Goal: Navigation & Orientation: Understand site structure

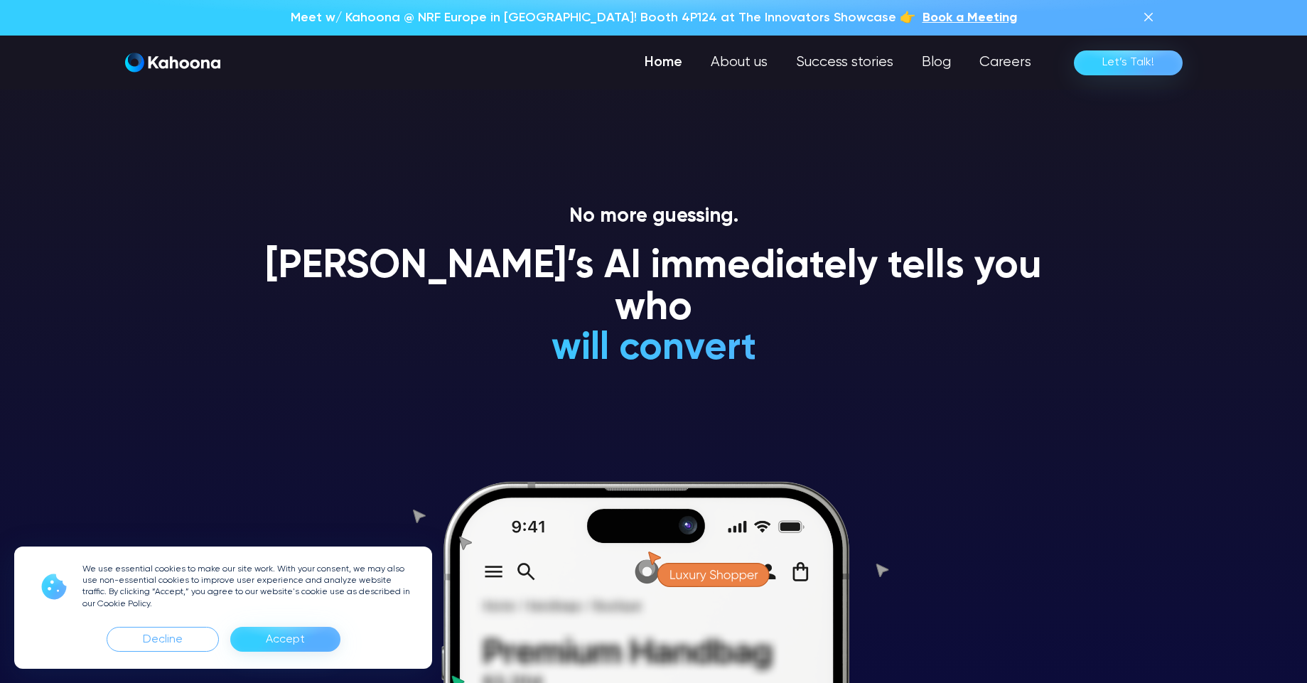
click at [290, 648] on div "Accept" at bounding box center [285, 639] width 39 height 23
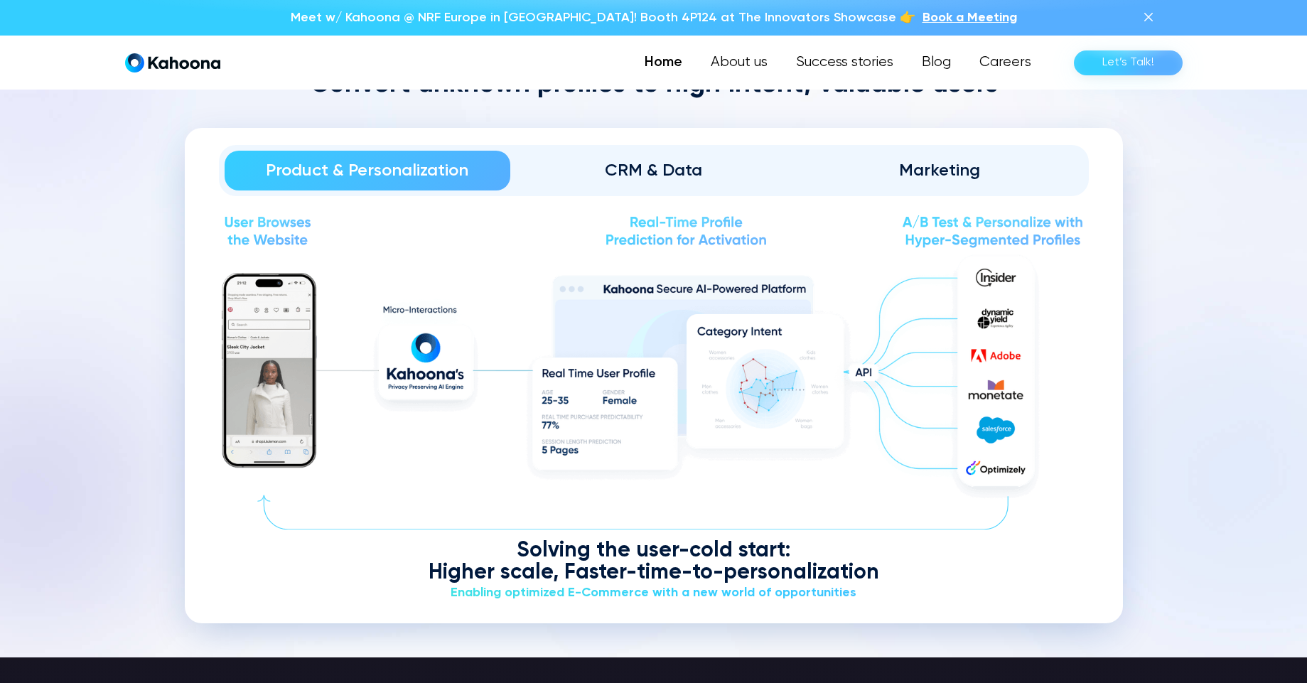
scroll to position [1719, 0]
click at [926, 168] on div "Marketing" at bounding box center [940, 171] width 247 height 23
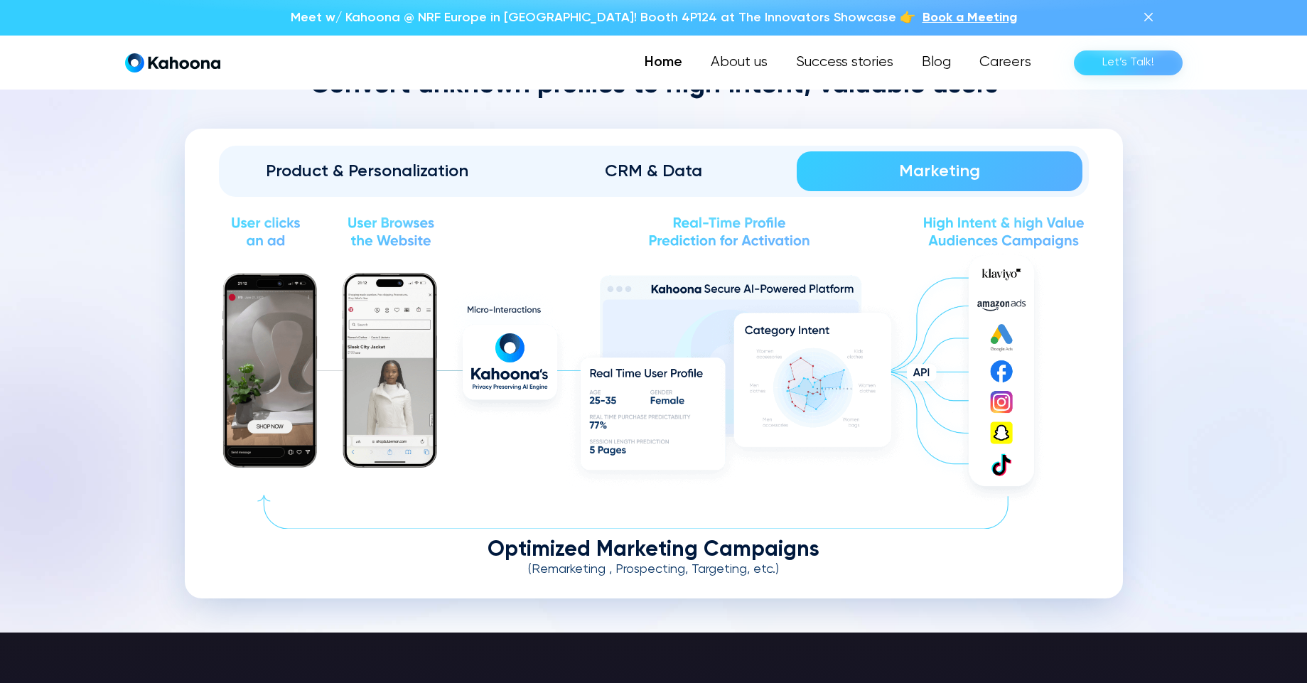
click at [635, 162] on div "CRM & Data" at bounding box center [653, 171] width 247 height 23
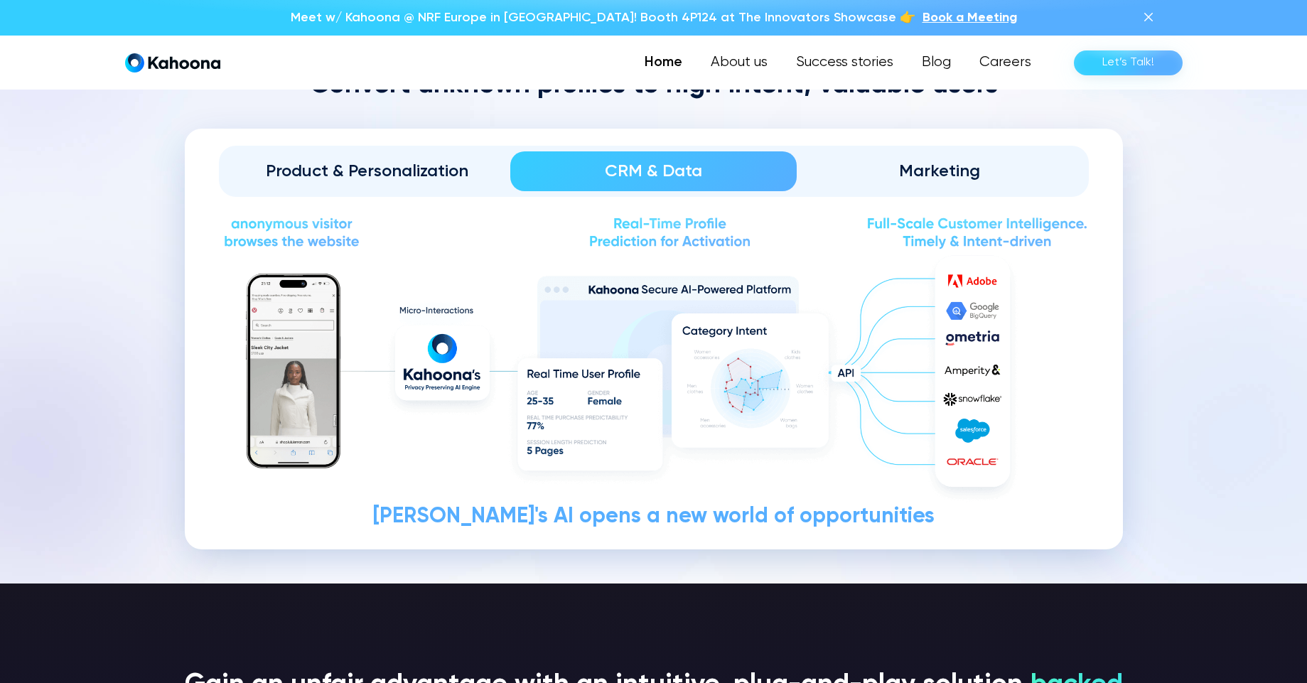
click at [465, 171] on div "Product & Personalization" at bounding box center [368, 171] width 247 height 23
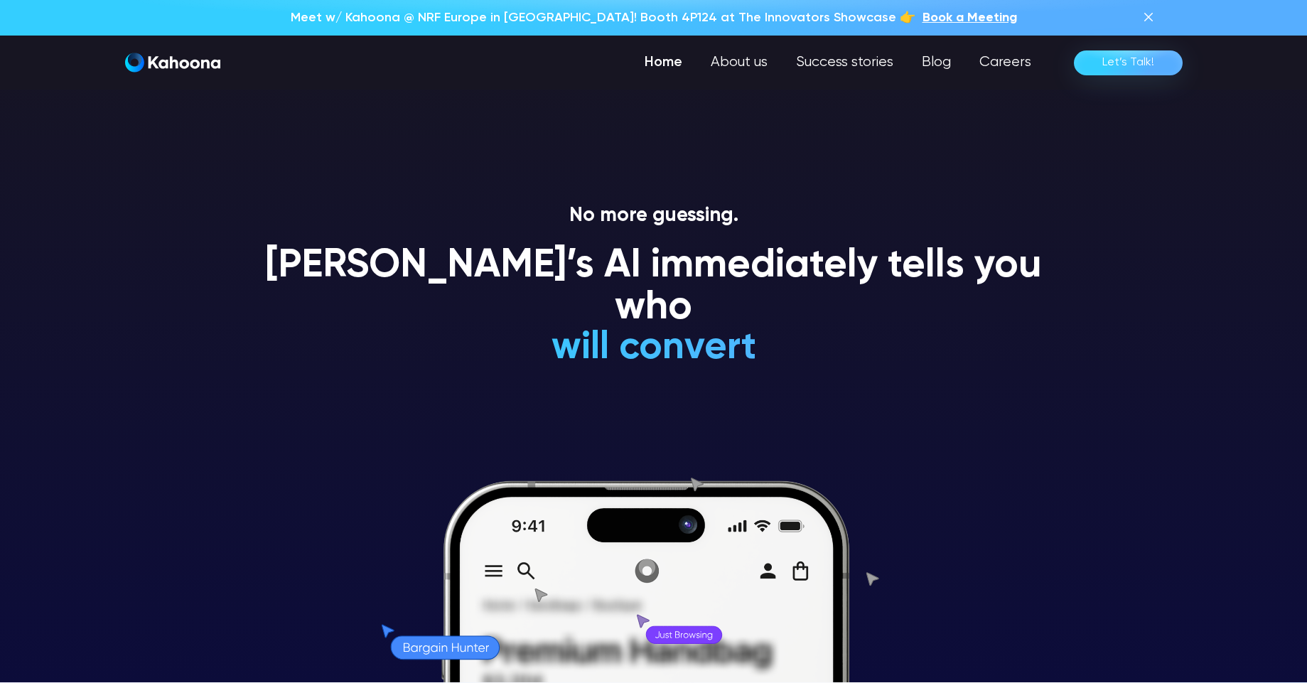
scroll to position [0, 0]
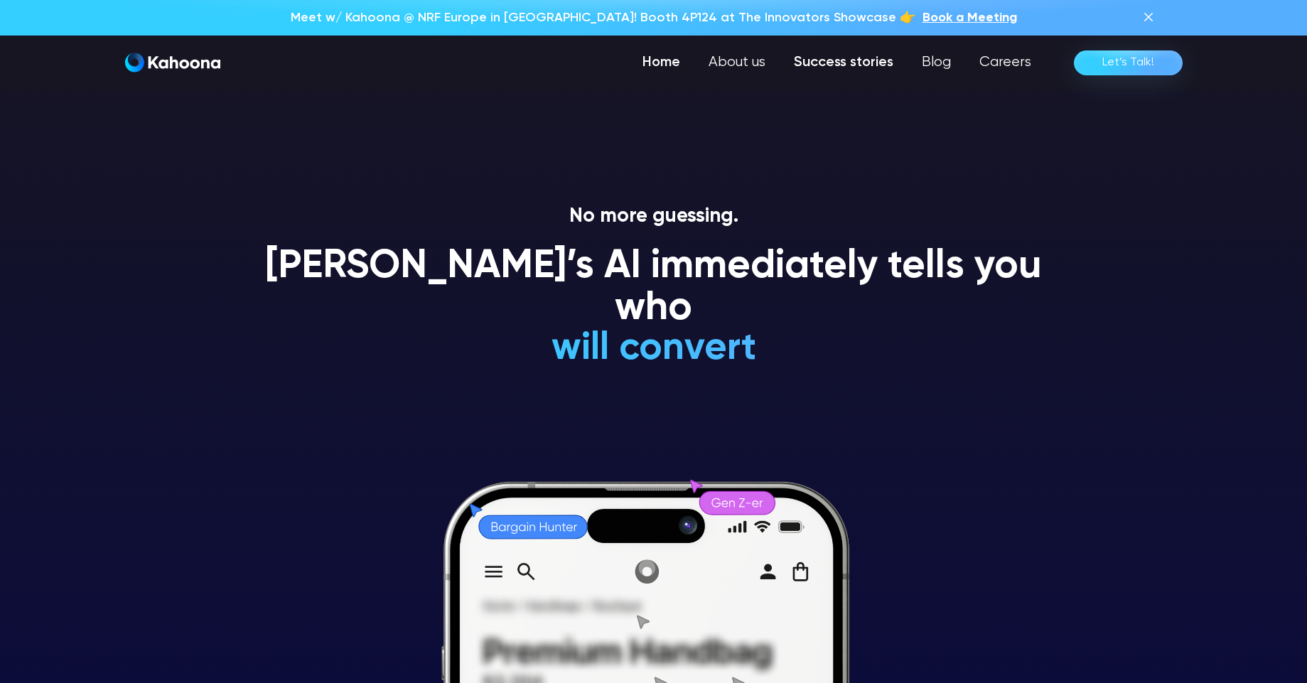
click at [820, 65] on link "Success stories" at bounding box center [844, 62] width 128 height 28
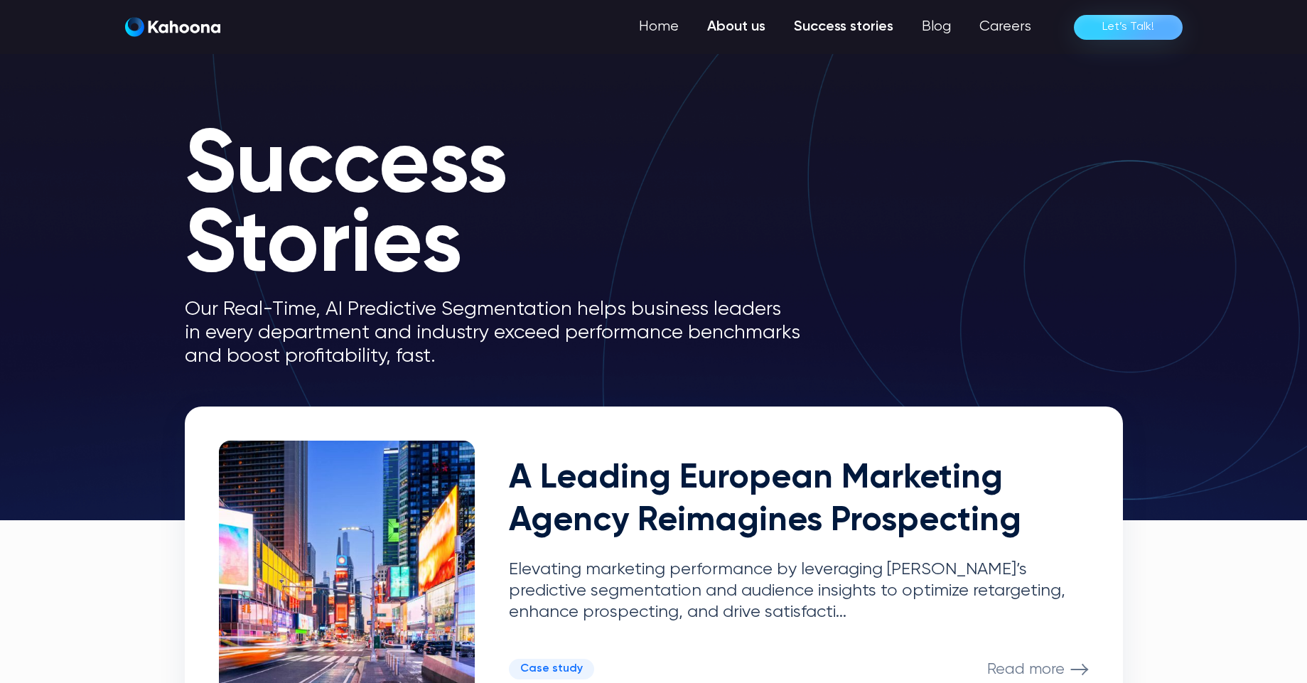
click at [751, 37] on link "About us" at bounding box center [736, 27] width 87 height 28
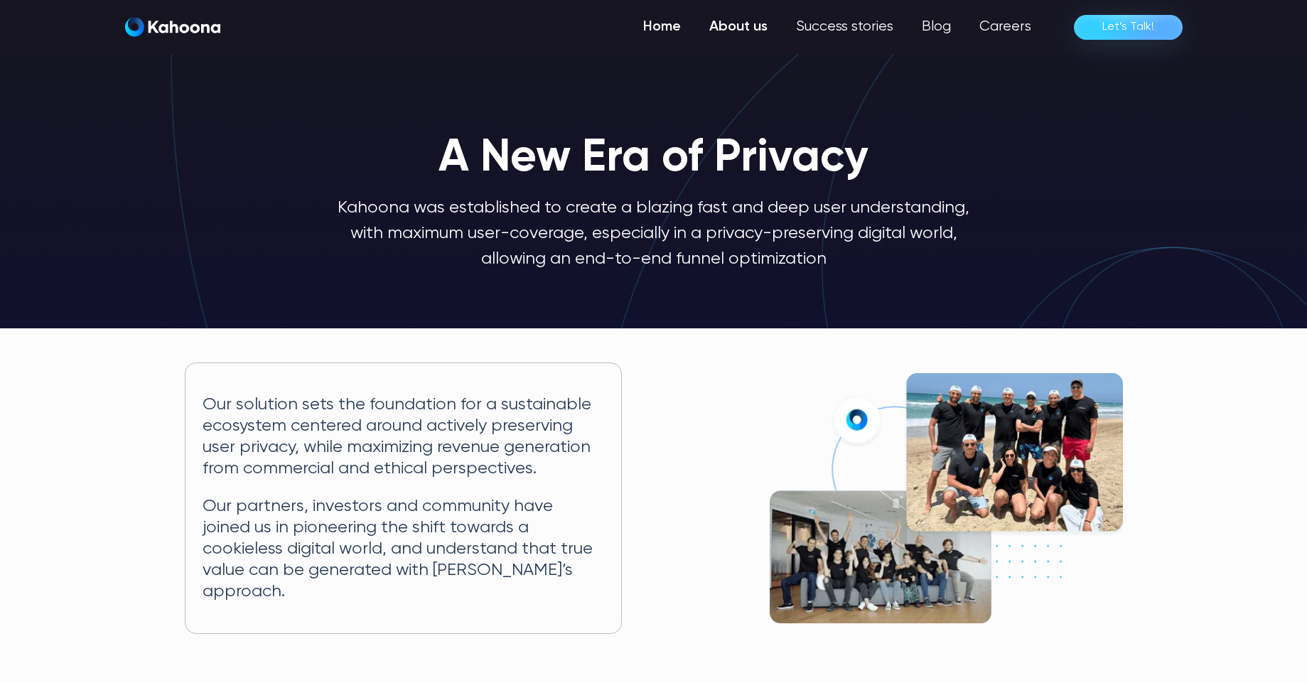
click at [654, 24] on link "Home" at bounding box center [662, 27] width 66 height 28
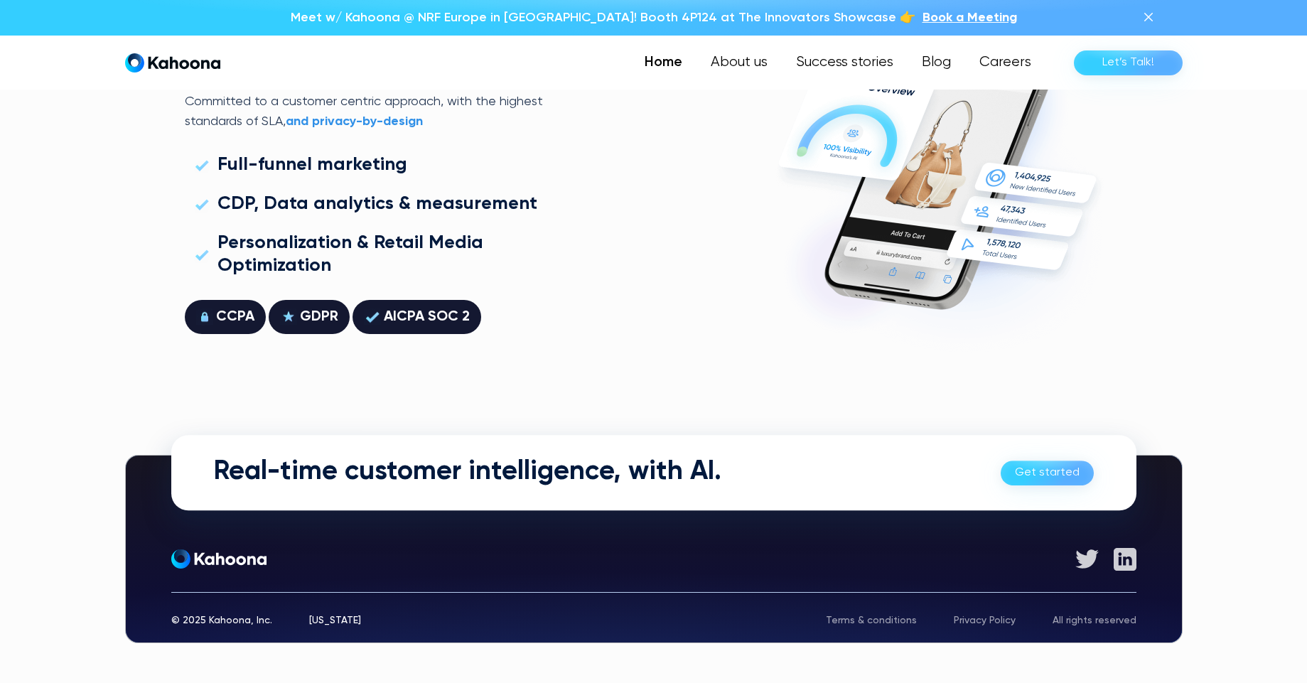
scroll to position [4069, 0]
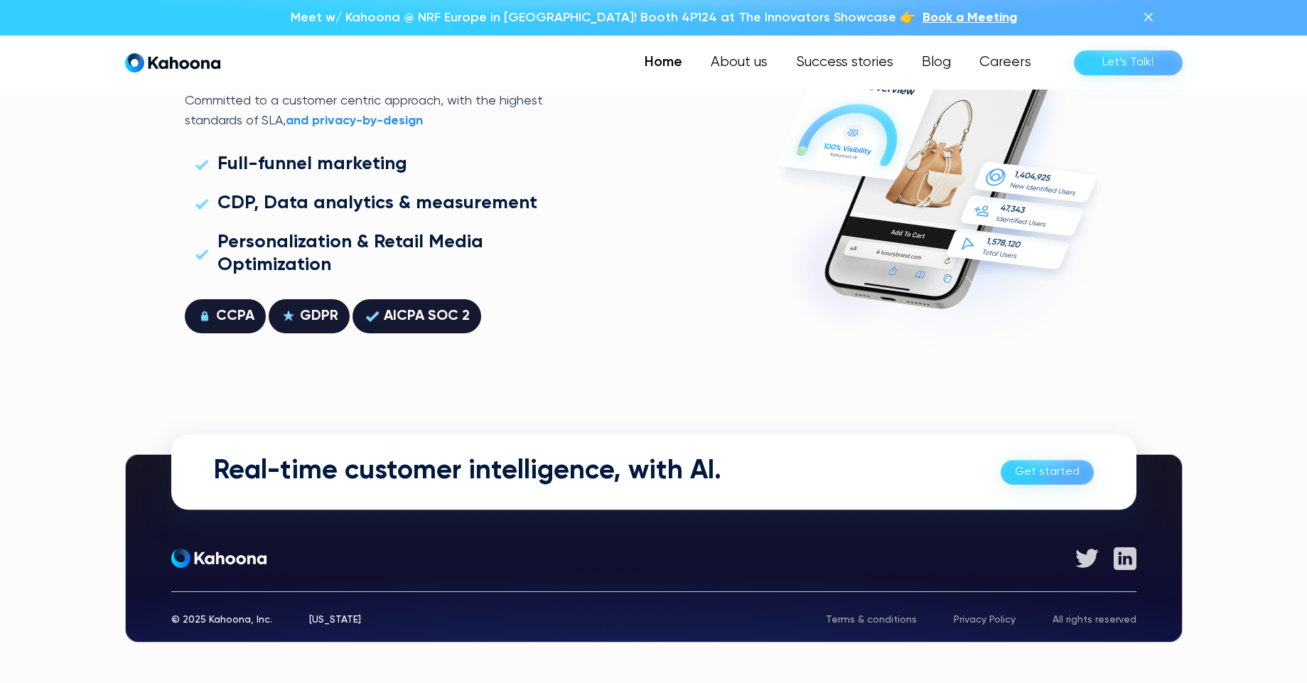
click at [321, 617] on div "[US_STATE]" at bounding box center [335, 620] width 52 height 10
click at [322, 623] on div "Real-time customer intelligence, with AI. Get started Get started About Who We …" at bounding box center [654, 548] width 1058 height 188
